Goal: Book appointment/travel/reservation

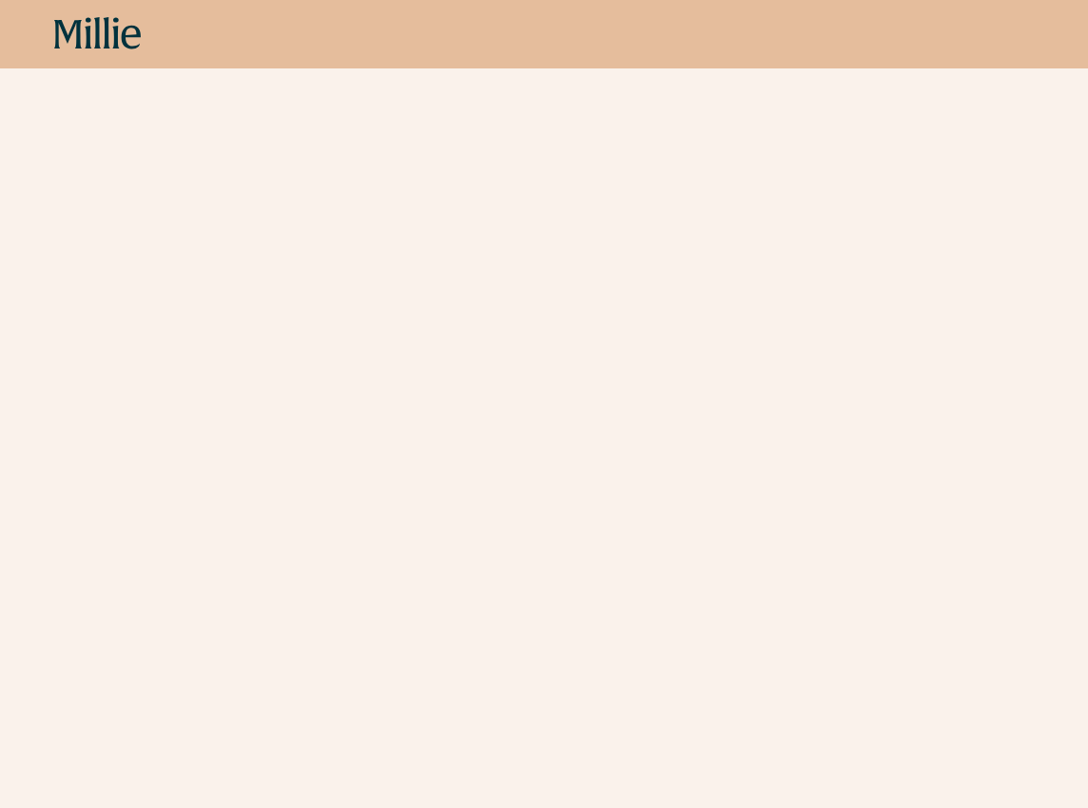
click at [107, 41] on icon at bounding box center [107, 32] width 7 height 31
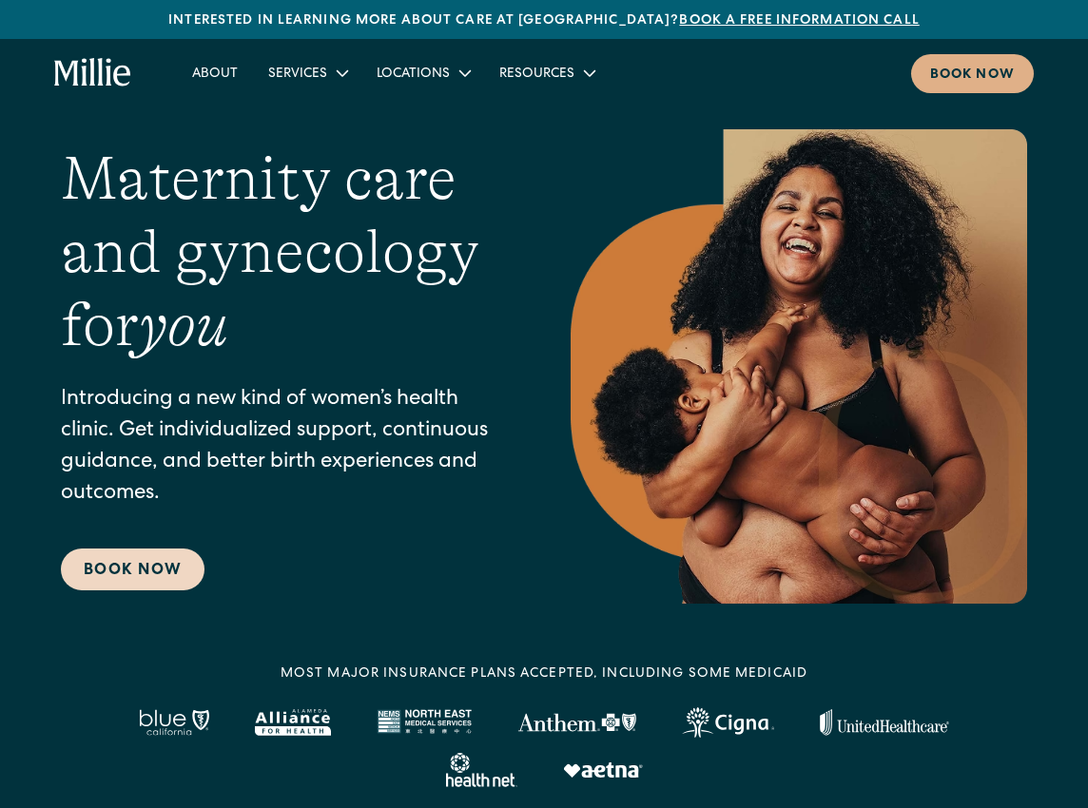
click at [159, 566] on link "Book Now" at bounding box center [133, 570] width 144 height 42
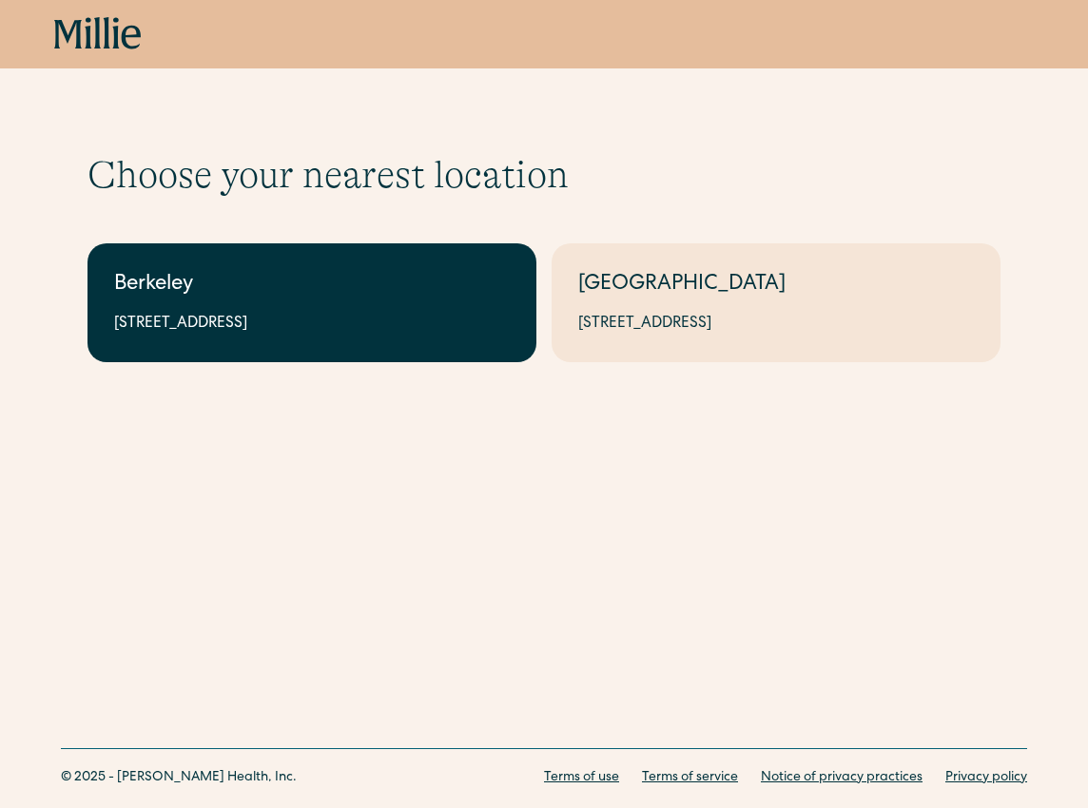
click at [406, 318] on div "2999 Regent St, Suite 524, Berkeley, CA 94705" at bounding box center [311, 324] width 395 height 23
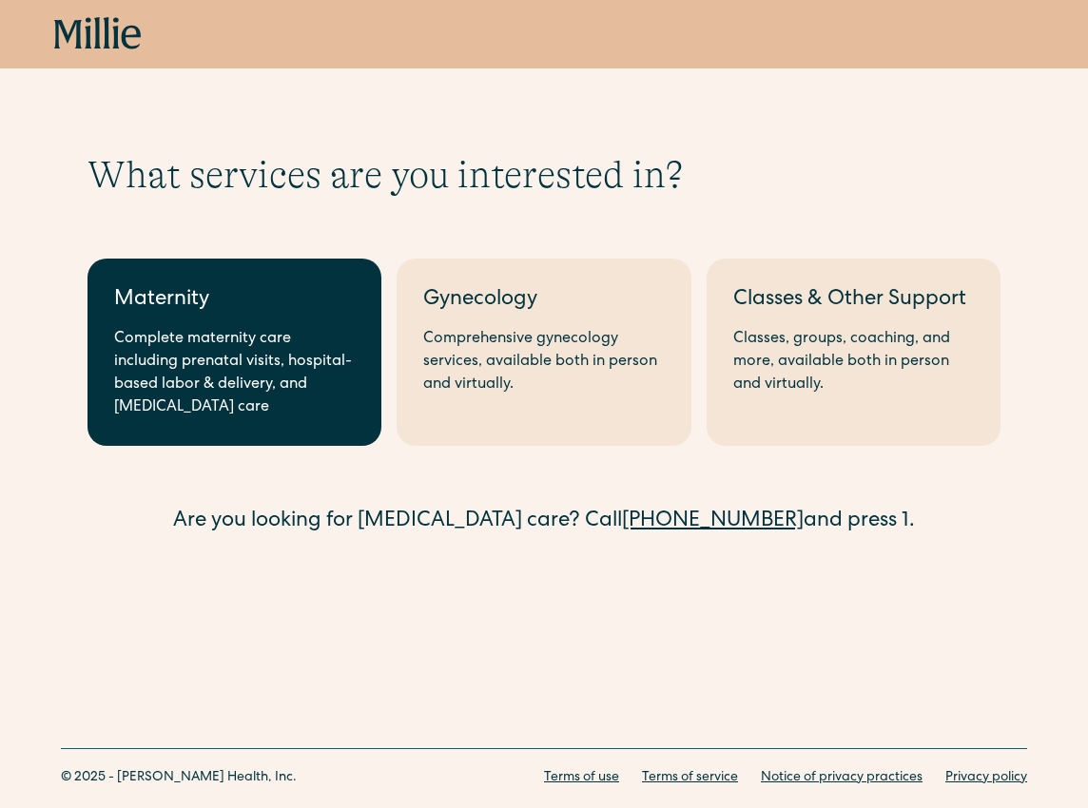
click at [193, 330] on div "Complete maternity care including prenatal visits, hospital-based labor & deliv…" at bounding box center [234, 373] width 241 height 91
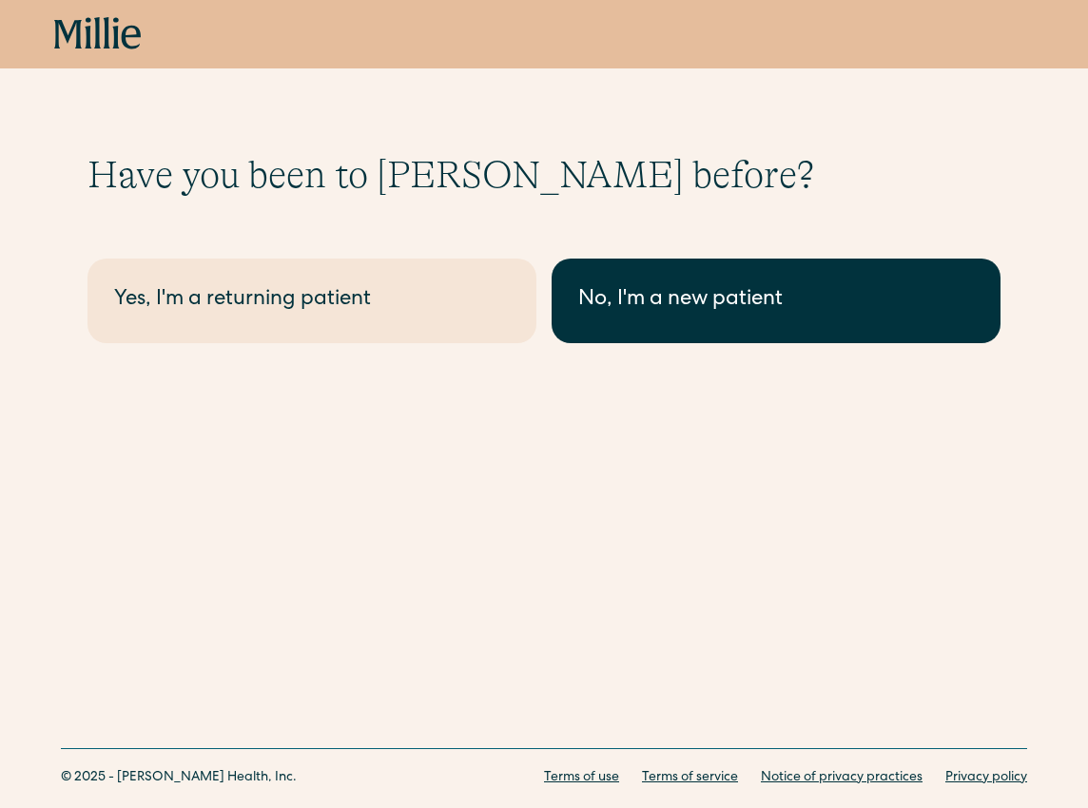
click at [652, 309] on div "No, I'm a new patient" at bounding box center [775, 300] width 395 height 31
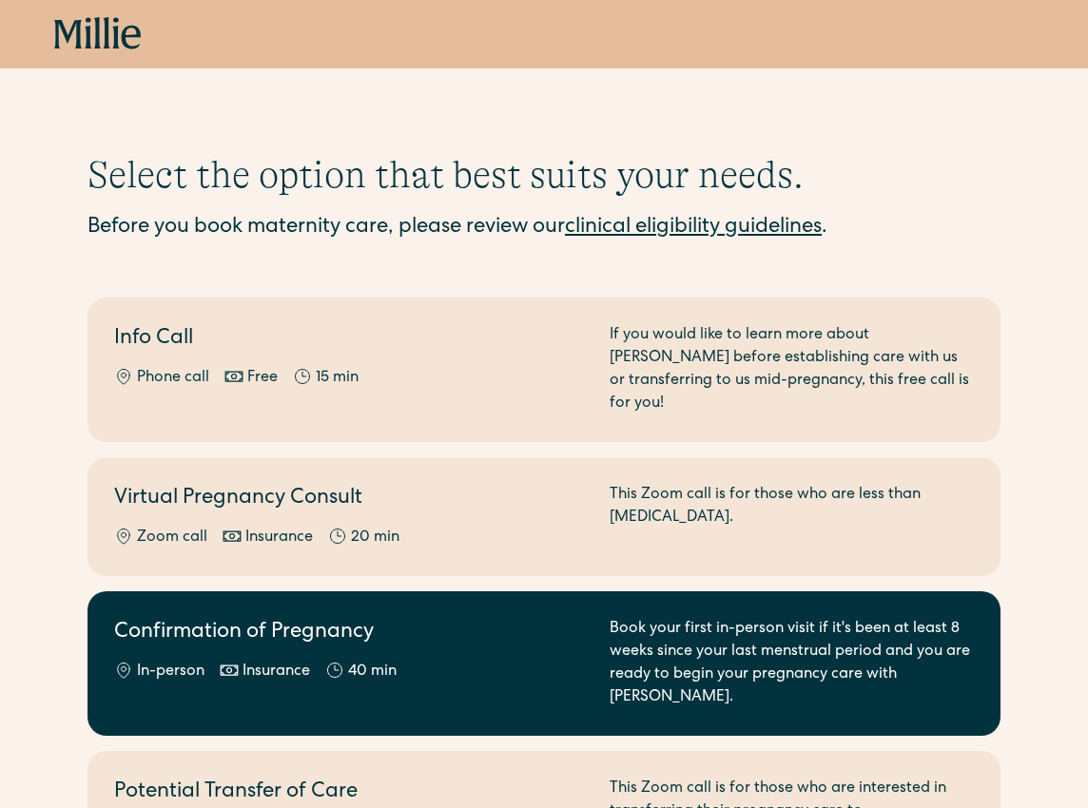
click at [555, 661] on div "In-person Insurance 40 min" at bounding box center [350, 672] width 473 height 23
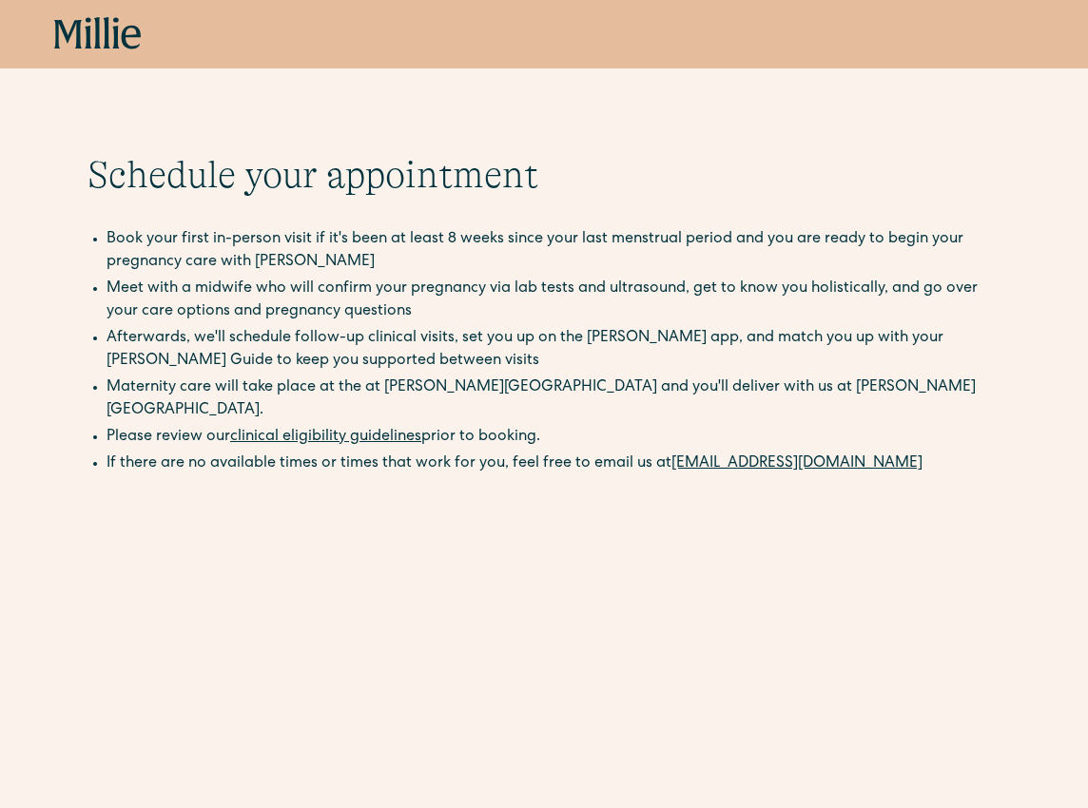
click at [99, 41] on icon at bounding box center [97, 34] width 87 height 34
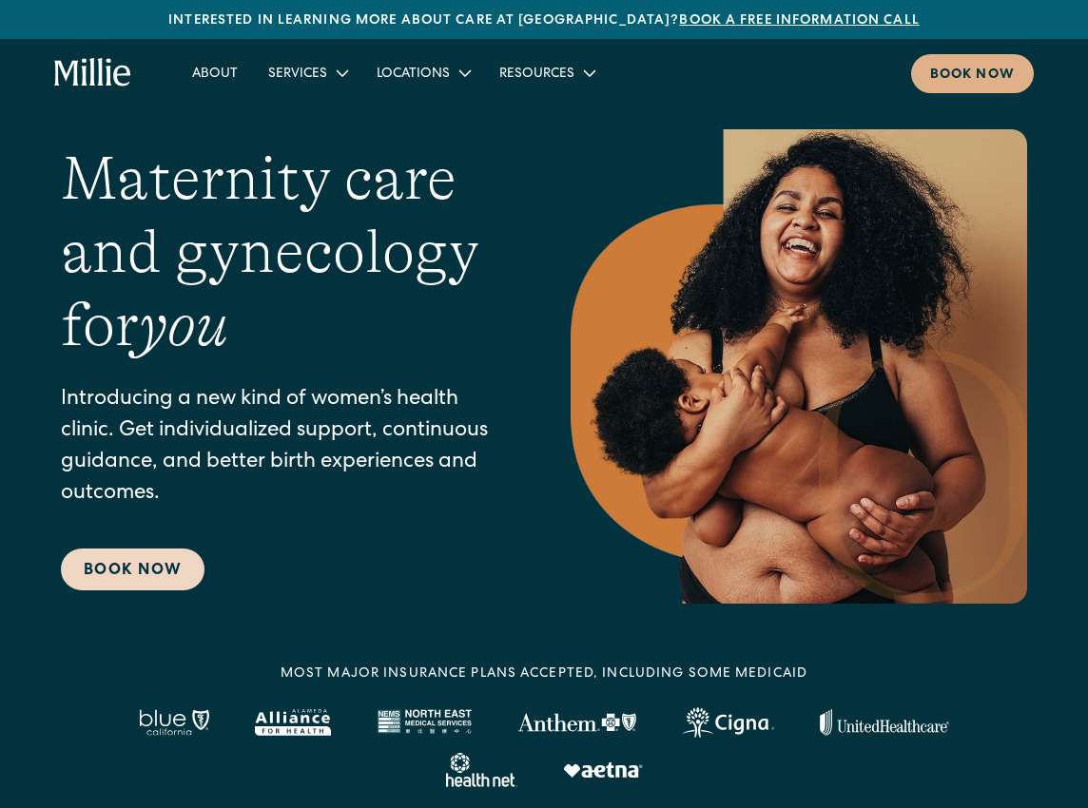
click at [129, 567] on link "Book Now" at bounding box center [133, 570] width 144 height 42
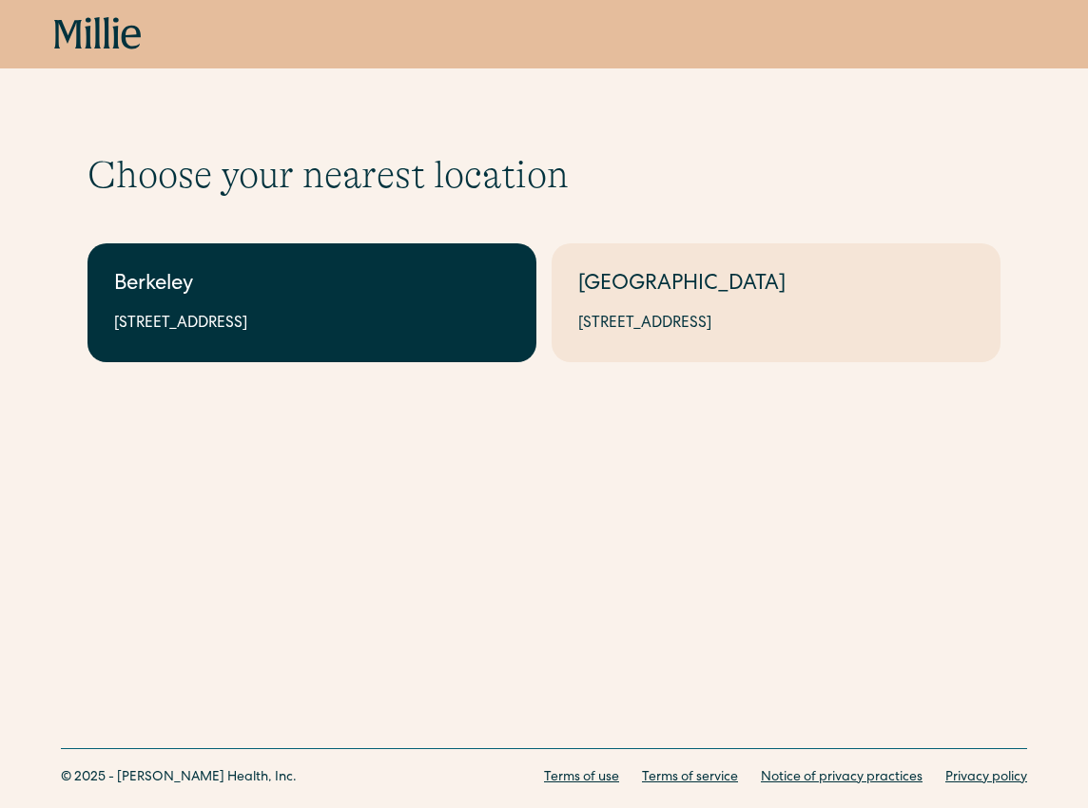
click at [443, 290] on div "Berkeley" at bounding box center [311, 285] width 395 height 31
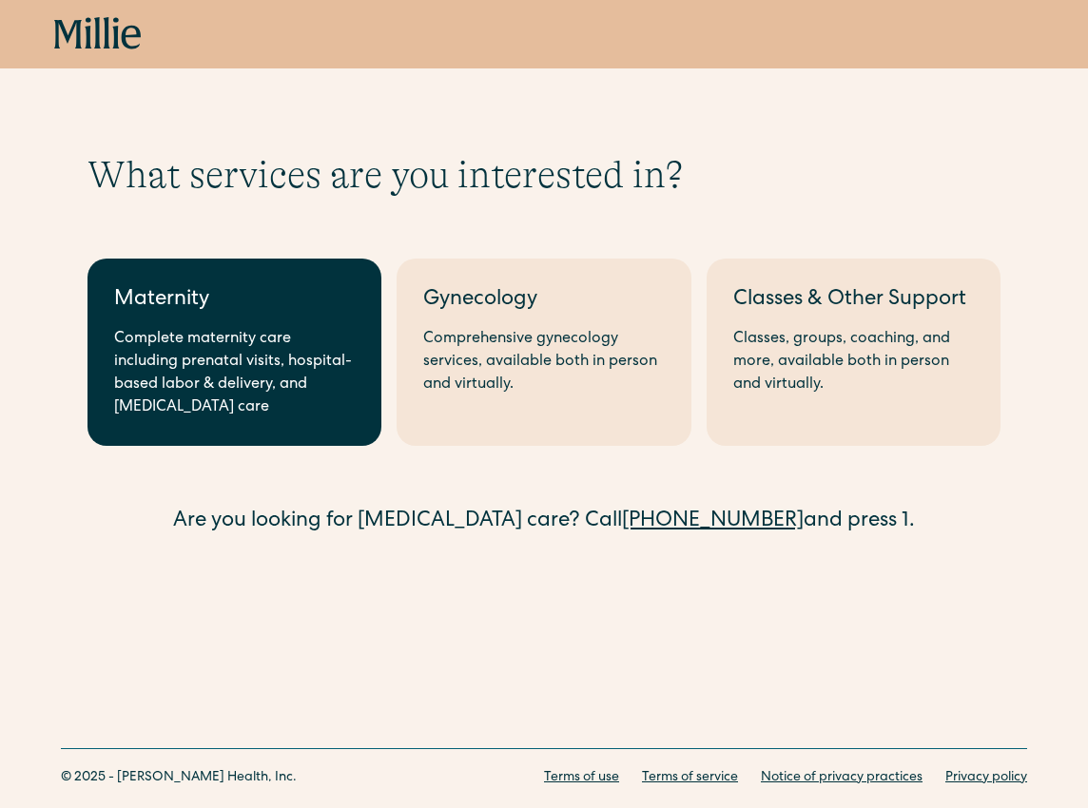
click at [260, 348] on div "Complete maternity care including prenatal visits, hospital-based labor & deliv…" at bounding box center [234, 373] width 241 height 91
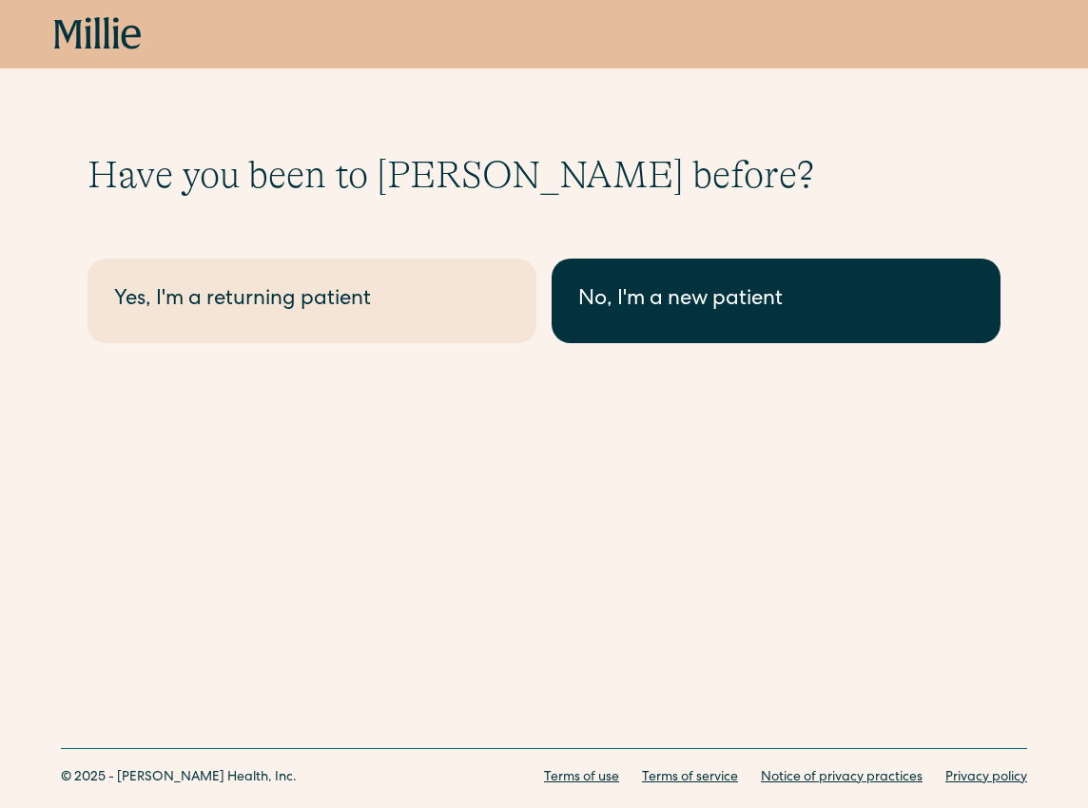
click at [629, 298] on div "No, I'm a new patient" at bounding box center [775, 300] width 395 height 31
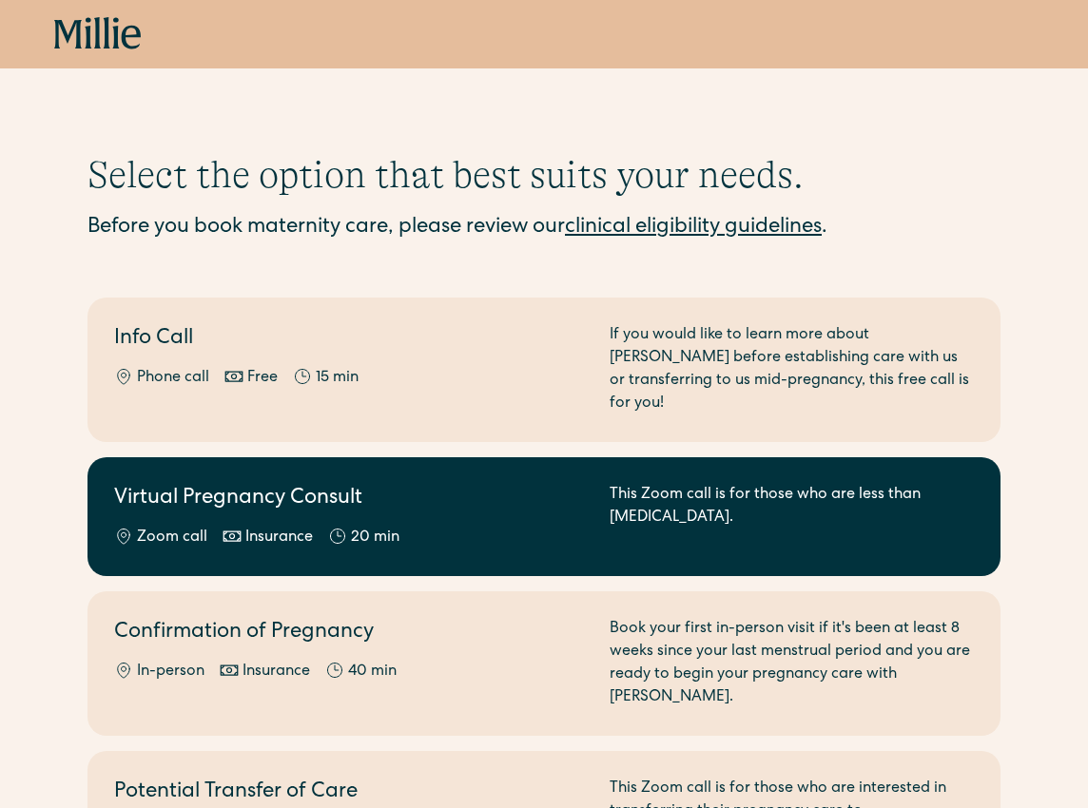
click at [292, 527] on div "Insurance" at bounding box center [279, 538] width 68 height 23
